Goal: Information Seeking & Learning: Learn about a topic

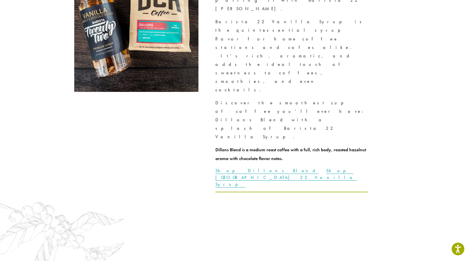
scroll to position [1413, 0]
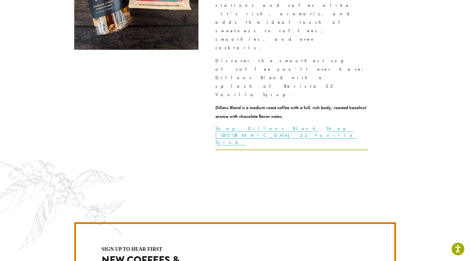
scroll to position [1469, 0]
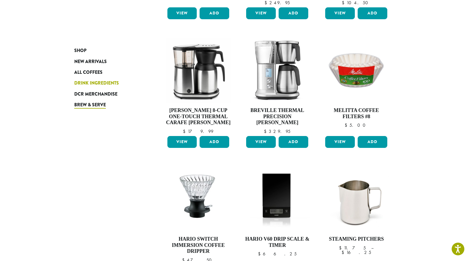
scroll to position [282, 0]
